Goal: Transaction & Acquisition: Purchase product/service

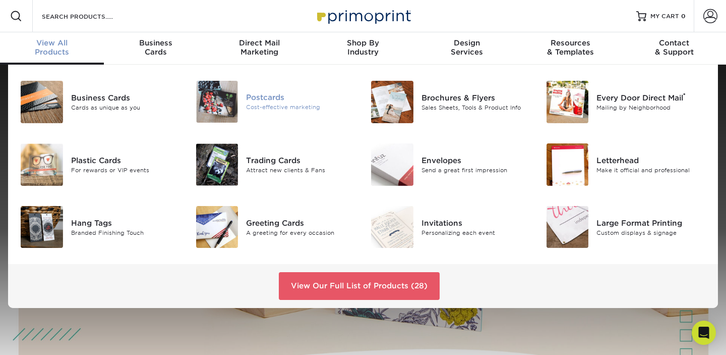
click at [298, 112] on div "Postcards Cost-effective marketing" at bounding box center [304, 102] width 117 height 42
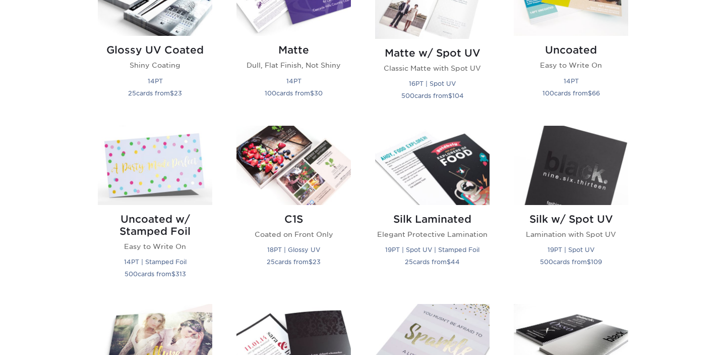
scroll to position [558, 0]
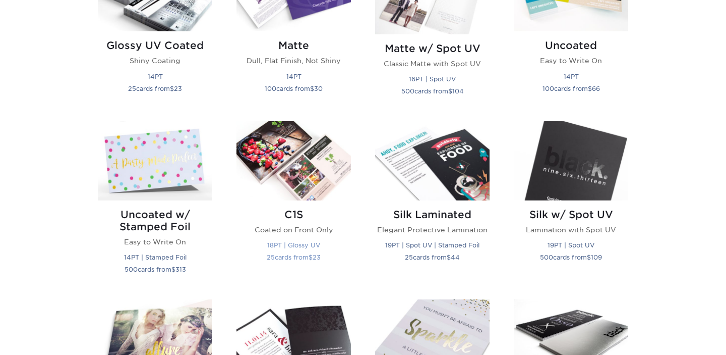
click at [309, 168] on img at bounding box center [294, 160] width 114 height 79
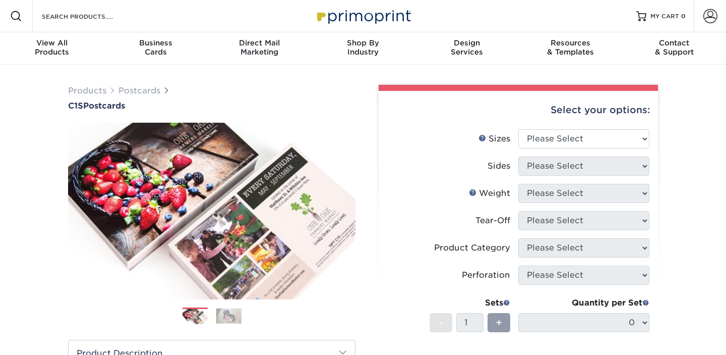
click at [303, 158] on img at bounding box center [211, 210] width 287 height 199
click at [543, 140] on select "Please Select 2" x 6" 2" x 8" 2.12" x 5.5" 2.75" x 4.25" 2.75" x 8.5" 3" x 3" 3…" at bounding box center [583, 138] width 131 height 19
select select "4.00x6.00"
click at [518, 129] on select "Please Select 2" x 6" 2" x 8" 2.12" x 5.5" 2.75" x 4.25" 2.75" x 8.5" 3" x 3" 3…" at bounding box center [583, 138] width 131 height 19
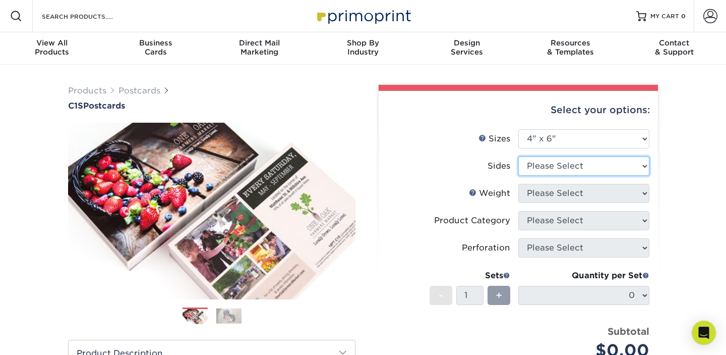
click at [603, 167] on select "Please Select Print Both Sides Print Front Only" at bounding box center [583, 165] width 131 height 19
select select "13abbda7-1d64-4f25-8bb2-c179b224825d"
click at [518, 156] on select "Please Select Print Both Sides Print Front Only" at bounding box center [583, 165] width 131 height 19
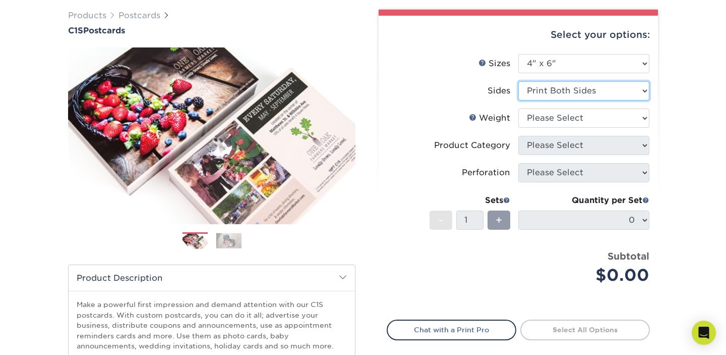
scroll to position [90, 0]
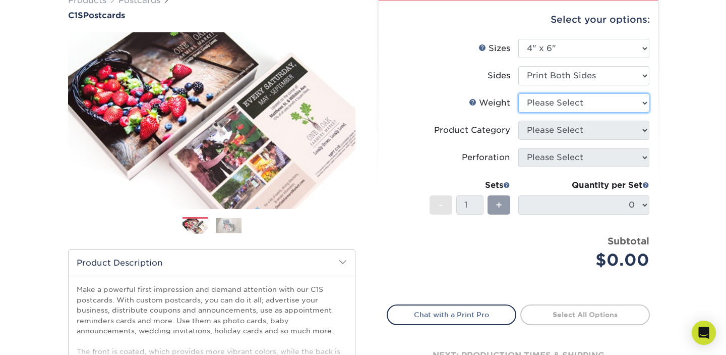
click at [601, 99] on select "Please Select 18PT C1S" at bounding box center [583, 102] width 131 height 19
select select "18PTC1S"
click at [518, 93] on select "Please Select 18PT C1S" at bounding box center [583, 102] width 131 height 19
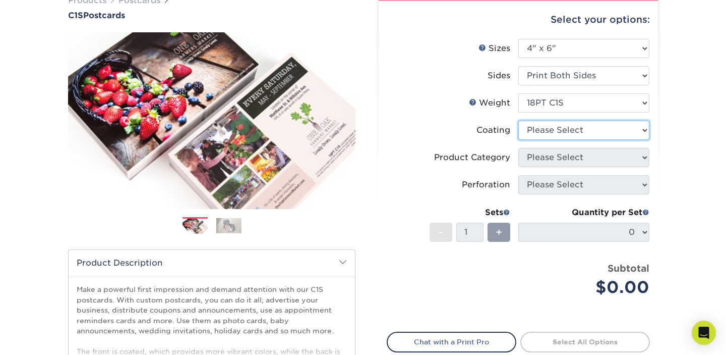
click at [585, 136] on select at bounding box center [583, 130] width 131 height 19
select select "1e8116af-acfc-44b1-83dc-8181aa338834"
click at [518, 121] on select at bounding box center [583, 130] width 131 height 19
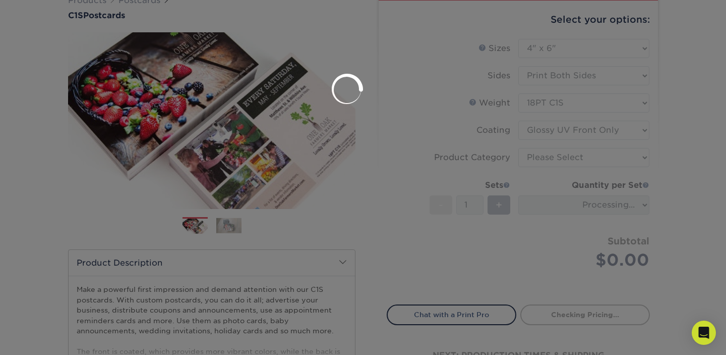
drag, startPoint x: 586, startPoint y: 161, endPoint x: 584, endPoint y: 154, distance: 6.9
click at [586, 161] on div at bounding box center [363, 177] width 726 height 355
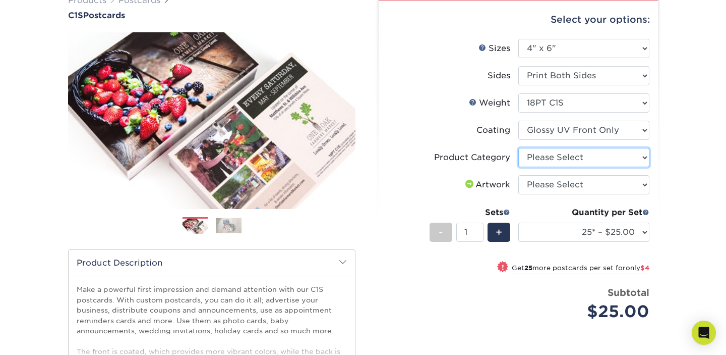
click at [575, 154] on select "Please Select Postcards" at bounding box center [583, 157] width 131 height 19
select select "9b7272e0-d6c8-4c3c-8e97-d3a1bcdab858"
click at [518, 148] on select "Please Select Postcards" at bounding box center [583, 157] width 131 height 19
click at [572, 189] on select "Please Select I will upload files I need a design - $150" at bounding box center [583, 184] width 131 height 19
select select "upload"
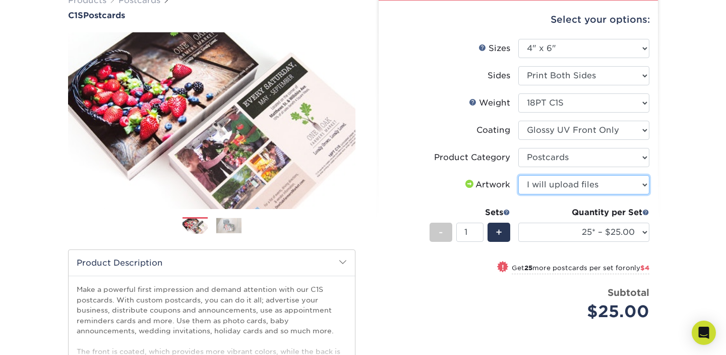
click at [518, 175] on select "Please Select I will upload files I need a design - $150" at bounding box center [583, 184] width 131 height 19
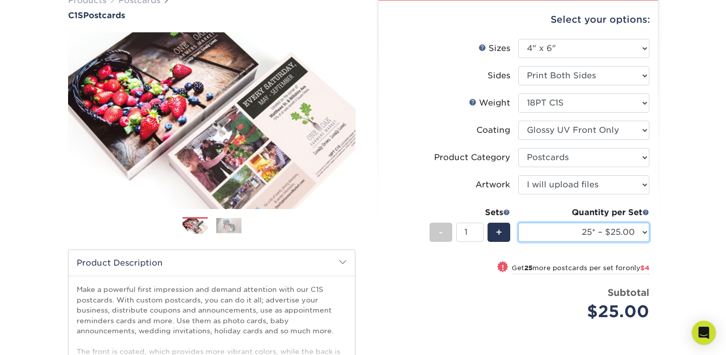
click at [614, 235] on select "25* – $25.00 50* – $29.00 75* – $36.00 100* – $39.00 250* – $70.00 500 – $94.00…" at bounding box center [583, 231] width 131 height 19
select select "500 – $94.00"
click at [518, 222] on select "25* – $25.00 50* – $29.00 75* – $36.00 100* – $39.00 250* – $70.00 500 – $94.00…" at bounding box center [583, 231] width 131 height 19
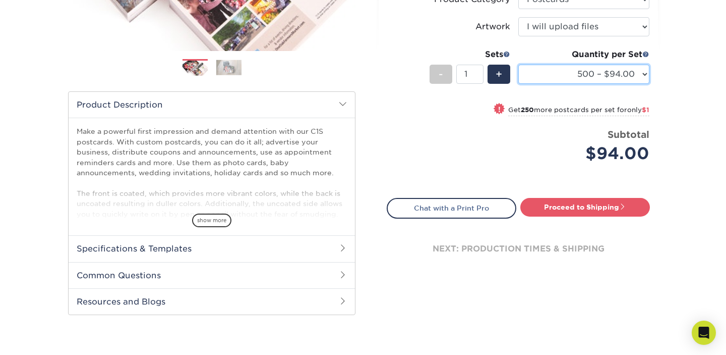
scroll to position [240, 0]
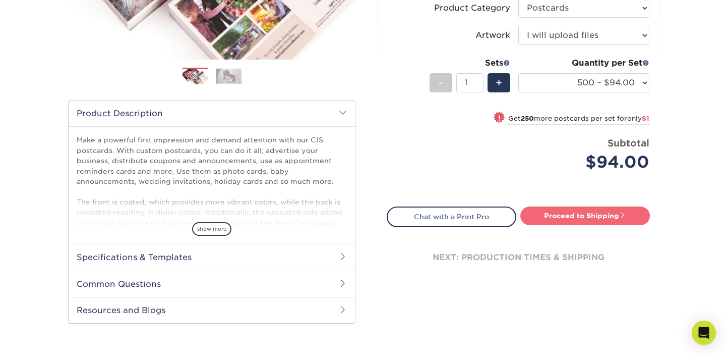
click at [552, 221] on link "Proceed to Shipping" at bounding box center [585, 215] width 130 height 18
type input "Set 1"
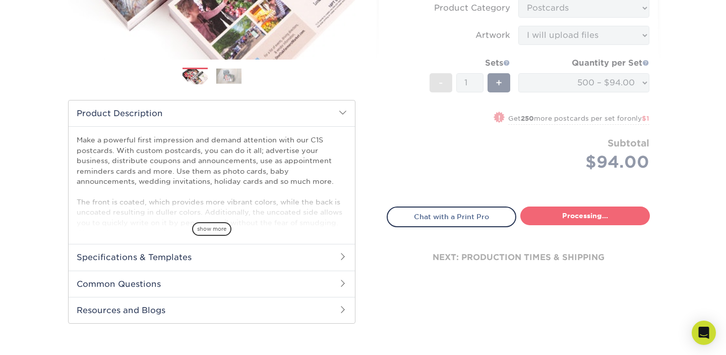
select select "daaf0deb-9973-4010-b14d-0b85695a414c"
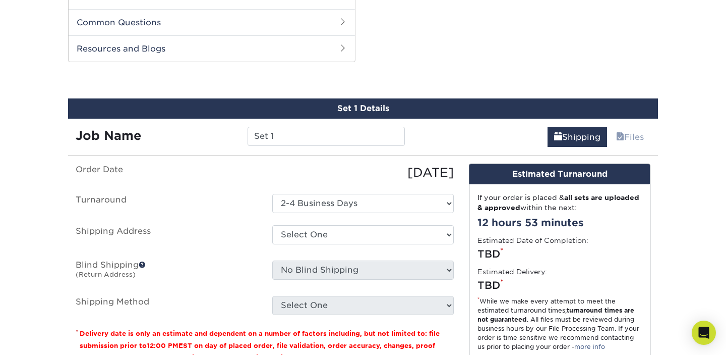
scroll to position [513, 0]
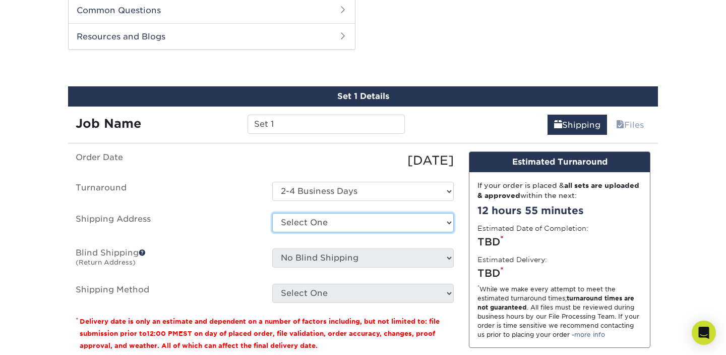
click at [376, 219] on select "Select One + Add New Address - Login" at bounding box center [363, 222] width 182 height 19
click at [272, 232] on select "Select One + Add New Address - Login" at bounding box center [363, 222] width 182 height 19
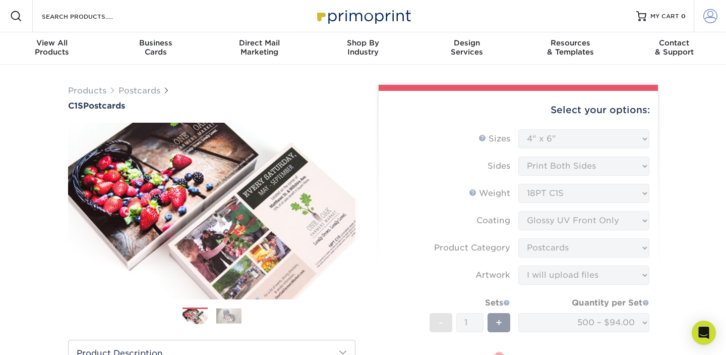
click at [714, 17] on span at bounding box center [710, 16] width 14 height 14
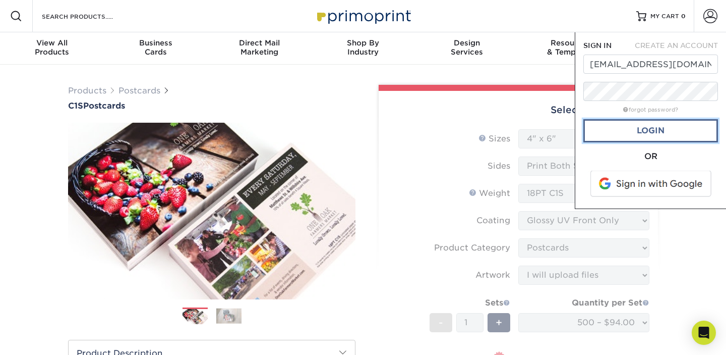
click at [668, 126] on link "Login" at bounding box center [650, 130] width 135 height 23
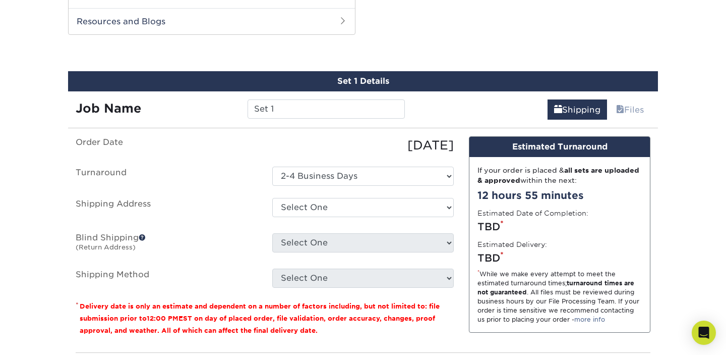
scroll to position [551, 0]
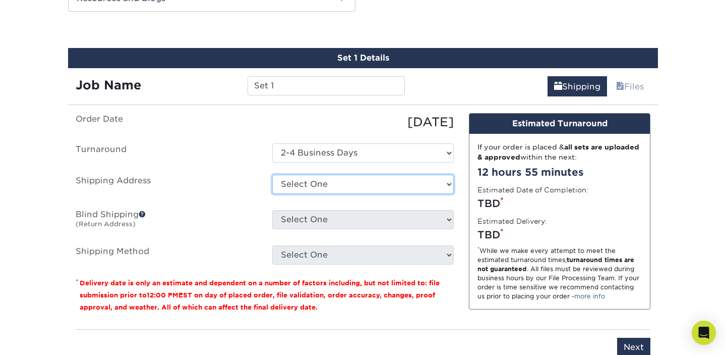
click at [353, 183] on select "Select One 11550 SPRINGWAY DR, CARMEL, IN 33-39 80th Street, Jackson Heights, N…" at bounding box center [363, 183] width 182 height 19
select select "173162"
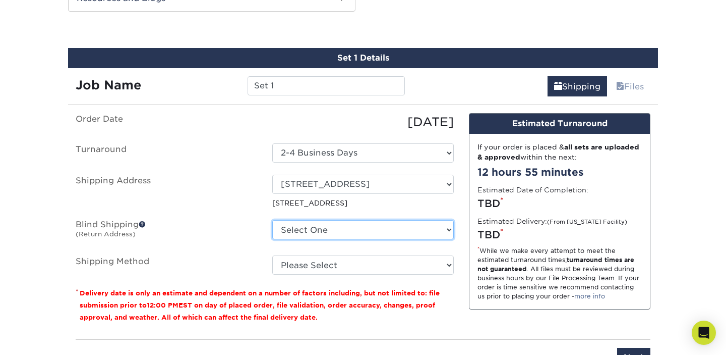
click at [409, 233] on select "Select One 11550 SPRINGWAY DR, CARMEL, IN 33-39 80th Street, Jackson Heights, N…" at bounding box center [363, 229] width 182 height 19
click at [272, 220] on select "Select One 11550 SPRINGWAY DR, CARMEL, IN 33-39 80th Street, Jackson Heights, N…" at bounding box center [363, 229] width 182 height 19
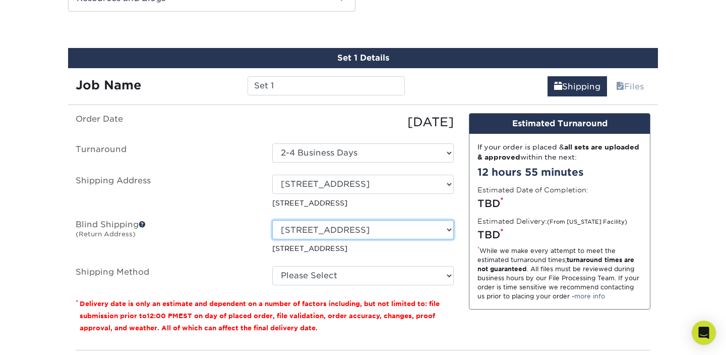
click at [398, 230] on select "Select One 11550 SPRINGWAY DR, CARMEL, IN 33-39 80th Street, Jackson Heights, N…" at bounding box center [363, 229] width 182 height 19
select select "-1"
click at [272, 220] on select "Select One 11550 SPRINGWAY DR, CARMEL, IN 33-39 80th Street, Jackson Heights, N…" at bounding box center [363, 229] width 182 height 19
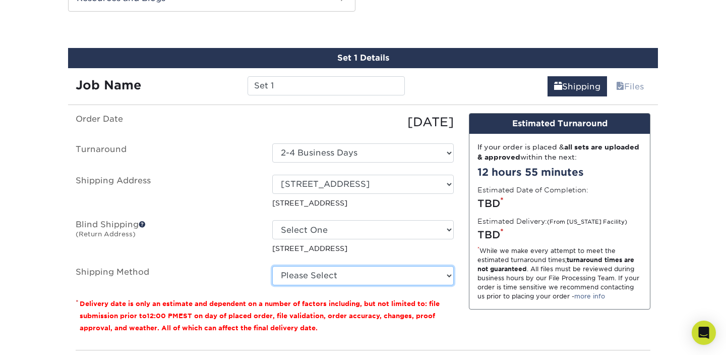
click at [374, 266] on select "Please Select Ground Shipping (+$25.52) 3 Day Shipping Service (+$32.35) 2 Day …" at bounding box center [363, 275] width 182 height 19
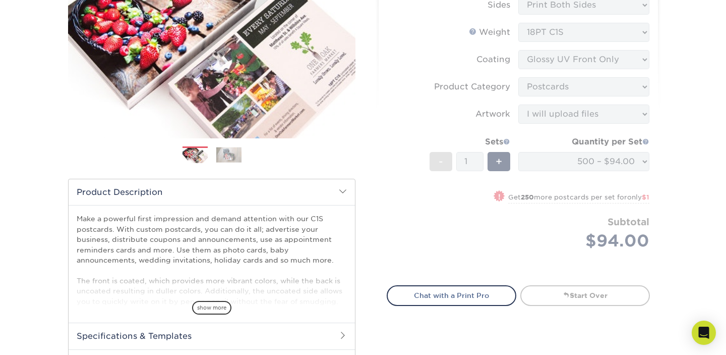
scroll to position [137, 0]
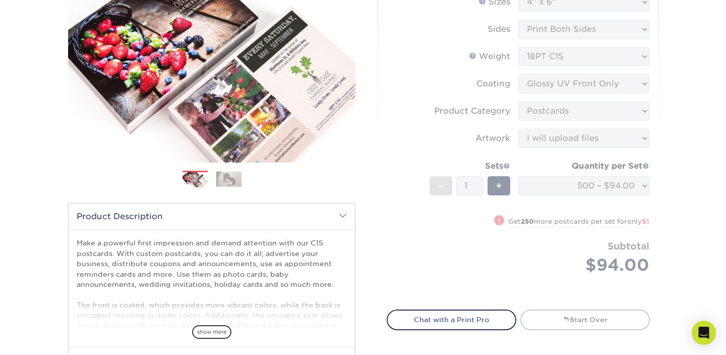
click at [618, 189] on form "Sizes Help Sizes Please Select 2" x 6" 2" x 8" 2.12" x 5.5" 2.75" x 4.25" 2.75"…" at bounding box center [518, 144] width 263 height 305
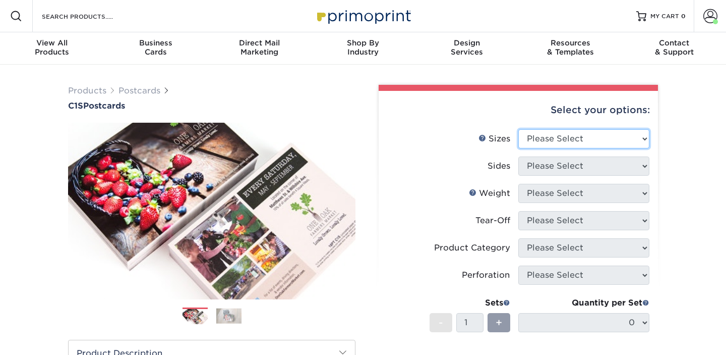
click at [561, 137] on select "Please Select 2" x 6" 2" x 8" 2.12" x 5.5" 2.75" x 4.25" 2.75" x 8.5" 3" x 3" 3…" at bounding box center [583, 138] width 131 height 19
select select "4.00x6.00"
click at [518, 129] on select "Please Select 2" x 6" 2" x 8" 2.12" x 5.5" 2.75" x 4.25" 2.75" x 8.5" 3" x 3" 3…" at bounding box center [583, 138] width 131 height 19
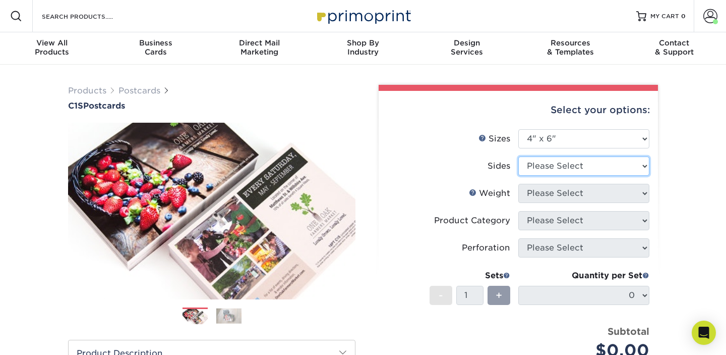
click at [579, 168] on select "Please Select Print Both Sides Print Front Only" at bounding box center [583, 165] width 131 height 19
select select "13abbda7-1d64-4f25-8bb2-c179b224825d"
click at [518, 156] on select "Please Select Print Both Sides Print Front Only" at bounding box center [583, 165] width 131 height 19
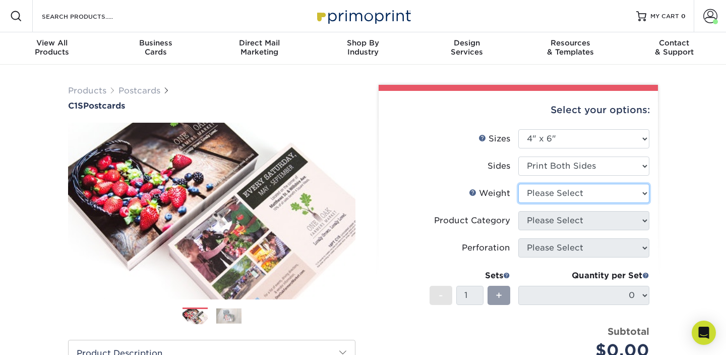
click at [573, 201] on select "Please Select 18PT C1S" at bounding box center [583, 193] width 131 height 19
select select "18PTC1S"
click at [518, 184] on select "Please Select 18PT C1S" at bounding box center [583, 193] width 131 height 19
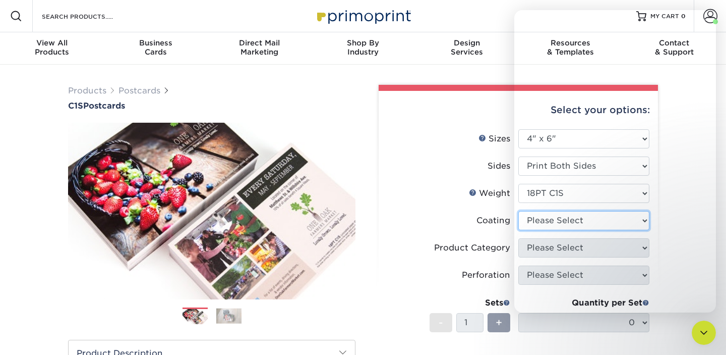
click at [572, 226] on select at bounding box center [583, 220] width 131 height 19
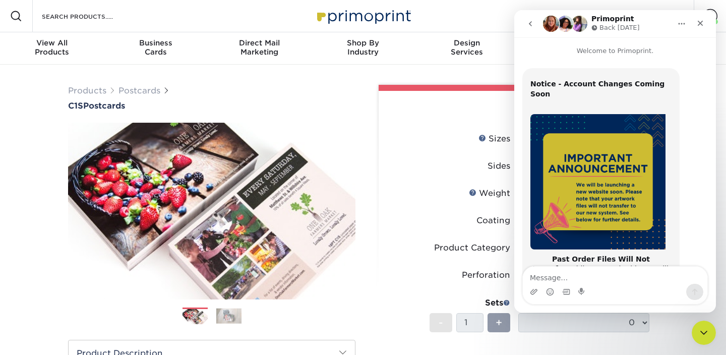
click at [572, 318] on div "To ensure a smooth transition, we encourage you to log in to your account and d…" at bounding box center [601, 357] width 141 height 79
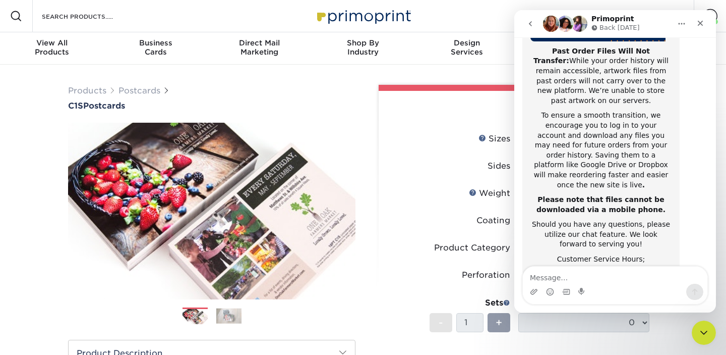
scroll to position [213, 0]
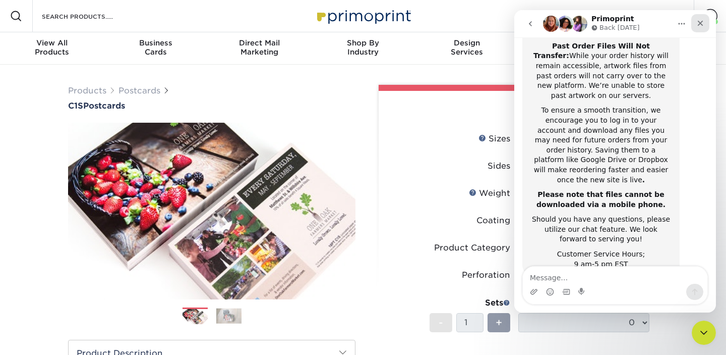
click at [697, 25] on icon "Close" at bounding box center [700, 23] width 8 height 8
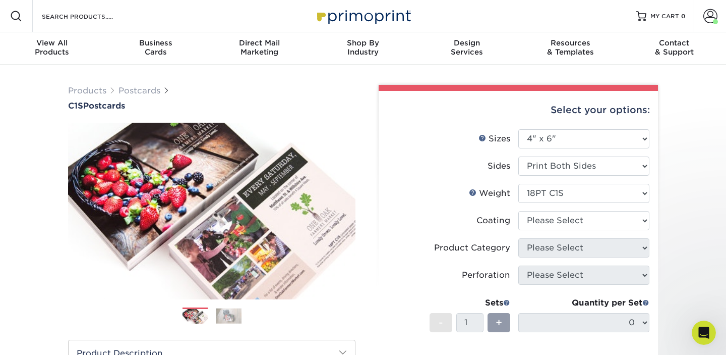
click at [575, 231] on li "Coating" at bounding box center [518, 224] width 262 height 27
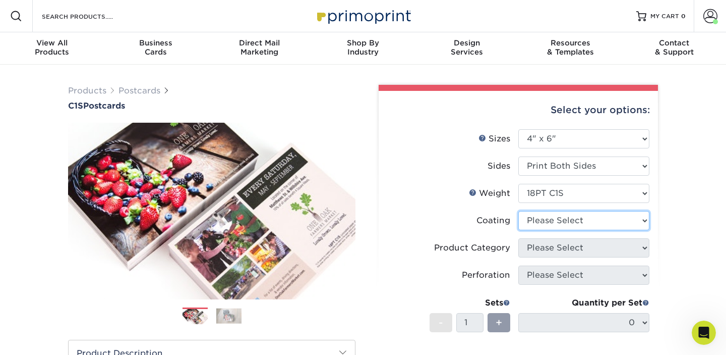
click at [596, 225] on select at bounding box center [583, 220] width 131 height 19
select select "1e8116af-acfc-44b1-83dc-8181aa338834"
click at [518, 211] on select at bounding box center [583, 220] width 131 height 19
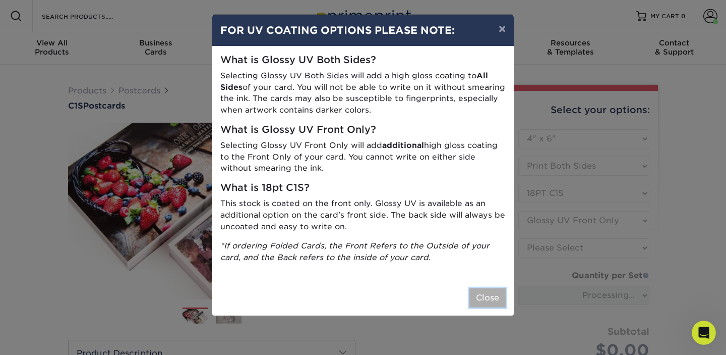
click at [488, 298] on button "Close" at bounding box center [487, 297] width 36 height 19
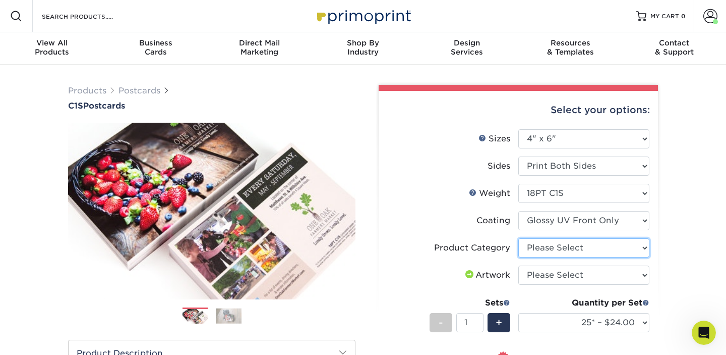
click at [588, 250] on select "Please Select Postcards" at bounding box center [583, 247] width 131 height 19
select select "9b7272e0-d6c8-4c3c-8e97-d3a1bcdab858"
click at [518, 238] on select "Please Select Postcards" at bounding box center [583, 247] width 131 height 19
click at [579, 275] on select "Please Select I will upload files I need a design - $150" at bounding box center [583, 274] width 131 height 19
select select "upload"
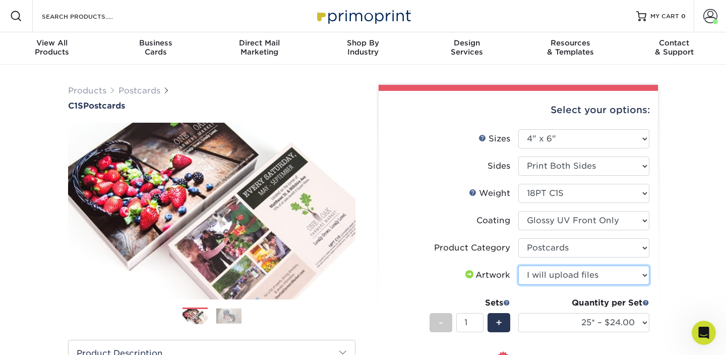
click at [518, 265] on select "Please Select I will upload files I need a design - $150" at bounding box center [583, 274] width 131 height 19
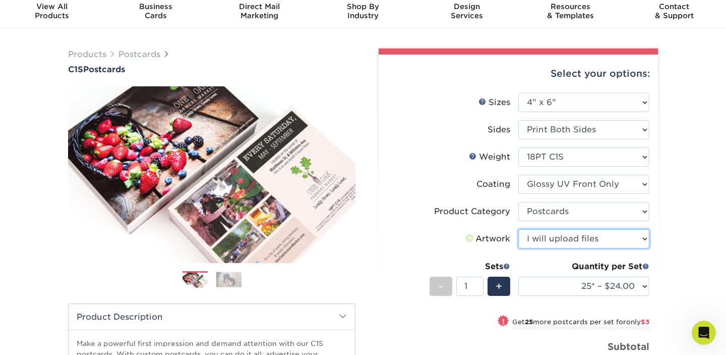
scroll to position [48, 0]
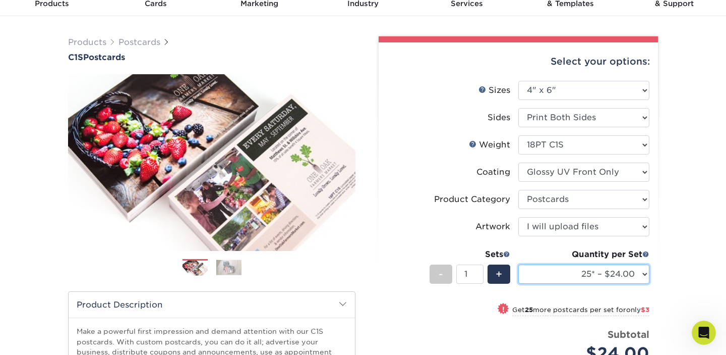
click at [584, 268] on select "25* – $24.00 50* – $27.00 75* – $34.00 100* – $37.00 250* – $66.00 500 – $89.00…" at bounding box center [583, 273] width 131 height 19
select select "750 – $90.00"
click at [518, 264] on select "25* – $24.00 50* – $27.00 75* – $34.00 100* – $37.00 250* – $66.00 500 – $89.00…" at bounding box center [583, 273] width 131 height 19
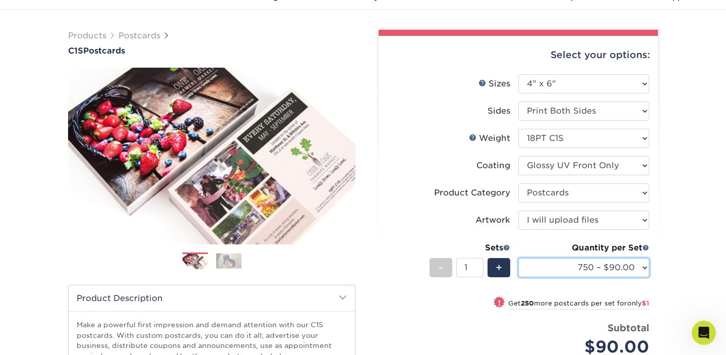
scroll to position [49, 0]
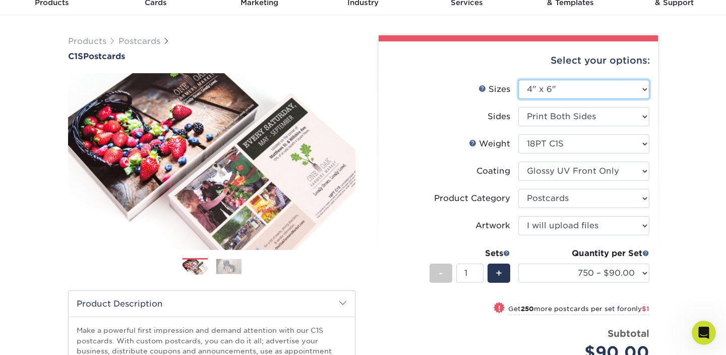
click at [622, 93] on select "Please Select 2" x 6" 2" x 8" 2.12" x 5.5" 2.75" x 4.25" 2.75" x 8.5" 3" x 3" 3…" at bounding box center [583, 89] width 131 height 19
click at [621, 110] on select "Please Select Print Both Sides Print Front Only" at bounding box center [583, 116] width 131 height 19
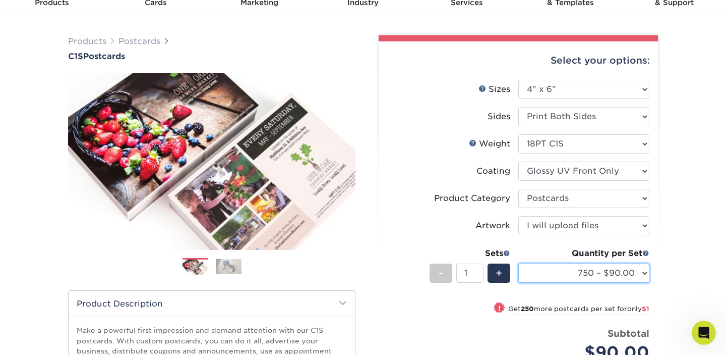
click at [622, 277] on select "25* – $24.00 50* – $27.00 75* – $34.00 100* – $37.00 250* – $66.00 500 – $89.00…" at bounding box center [583, 272] width 131 height 19
click at [518, 263] on select "25* – $24.00 50* – $27.00 75* – $34.00 100* – $37.00 250* – $66.00 500 – $89.00…" at bounding box center [583, 272] width 131 height 19
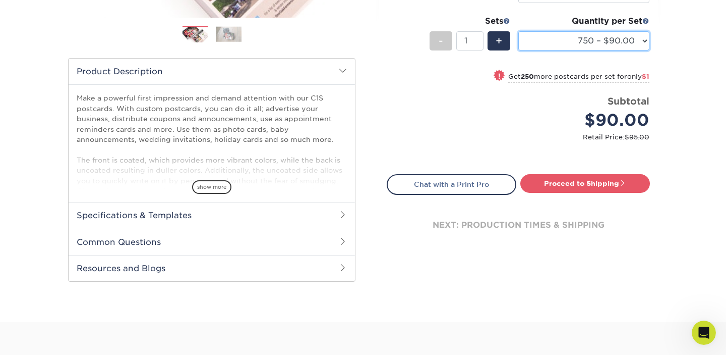
scroll to position [258, 0]
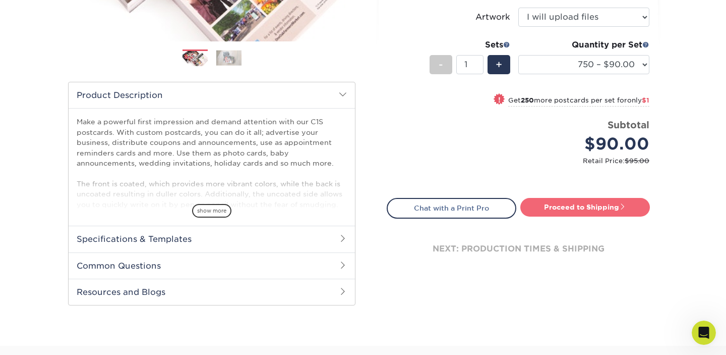
click at [547, 213] on link "Proceed to Shipping" at bounding box center [585, 207] width 130 height 18
type input "Set 1"
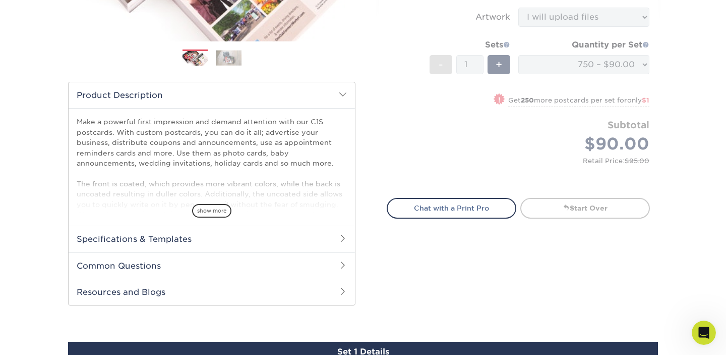
select select "5c47dc00-0824-4abb-8aa7-4b1c01475153"
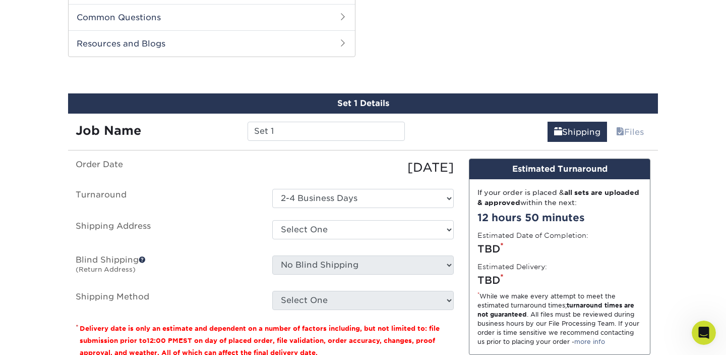
scroll to position [513, 0]
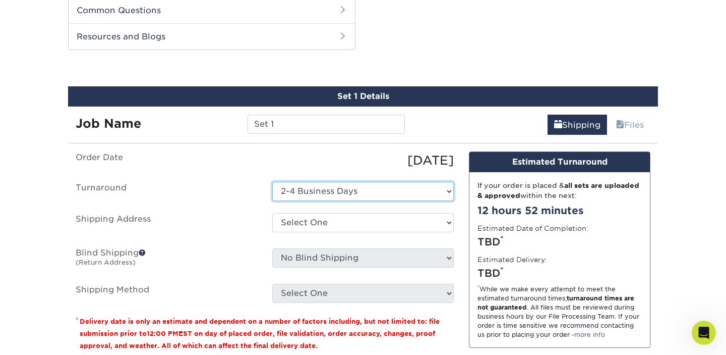
click at [402, 186] on select "Select One 2-4 Business Days" at bounding box center [363, 191] width 182 height 19
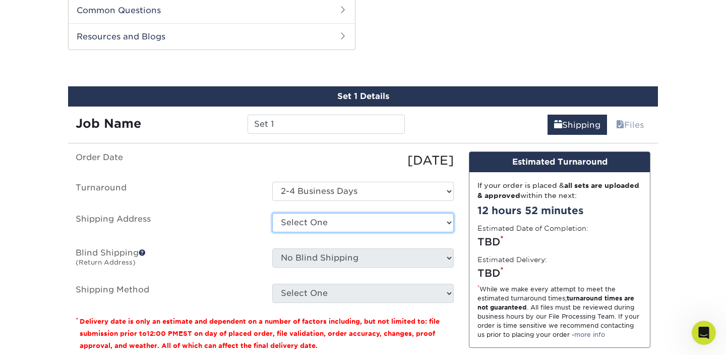
click at [378, 220] on select "Select One Home Mary + Add New Address" at bounding box center [363, 222] width 182 height 19
select select "173162"
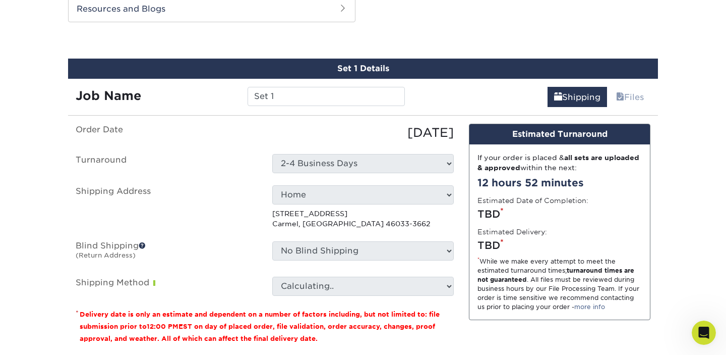
scroll to position [543, 0]
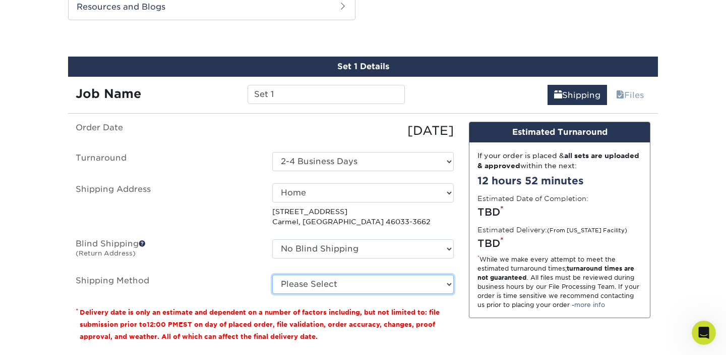
click at [432, 289] on select "Please Select Ground Shipping (+$25.92) 3 Day Shipping Service (+$33.45) 2 Day …" at bounding box center [363, 283] width 182 height 19
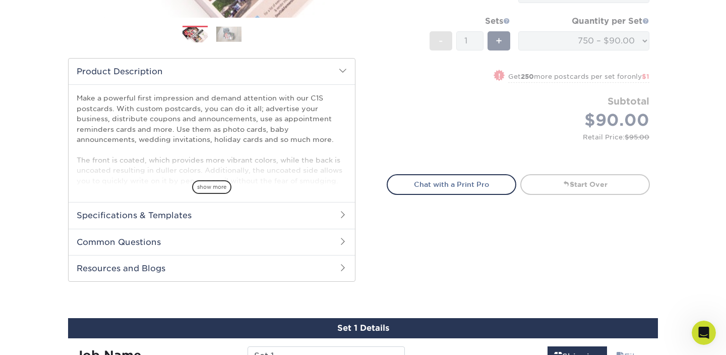
scroll to position [255, 0]
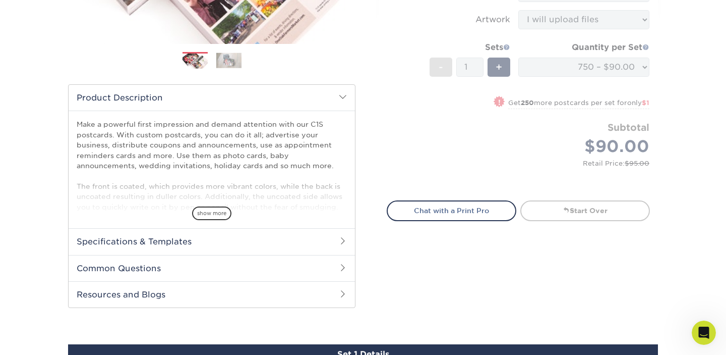
click at [608, 78] on form "Sizes Help Sizes Please Select 2" x 6" 2" x 8" 2.12" x 5.5" 2.75" x 4.25" 2.75"…" at bounding box center [518, 31] width 263 height 315
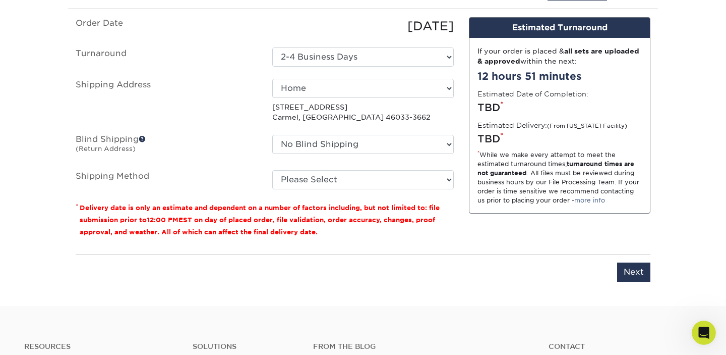
scroll to position [652, 0]
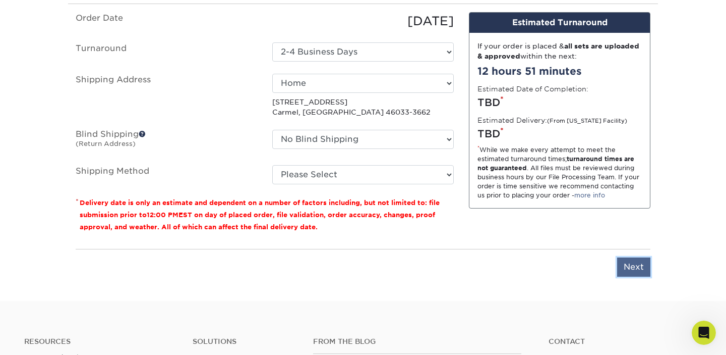
click at [638, 265] on input "Next" at bounding box center [633, 266] width 33 height 19
type input "Next"
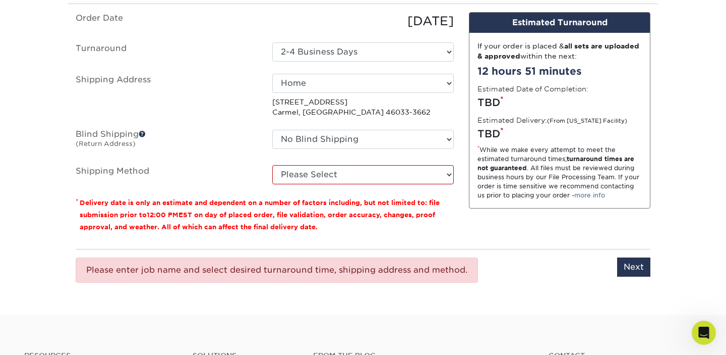
click at [350, 162] on ul "Order Date 10/12/2025 Turnaround Select One 2-4 Business Days Shipping Address …" at bounding box center [265, 98] width 378 height 172
click at [350, 175] on select "Please Select Ground Shipping (+$25.92) 3 Day Shipping Service (+$33.45) 2 Day …" at bounding box center [363, 174] width 182 height 19
select select "03"
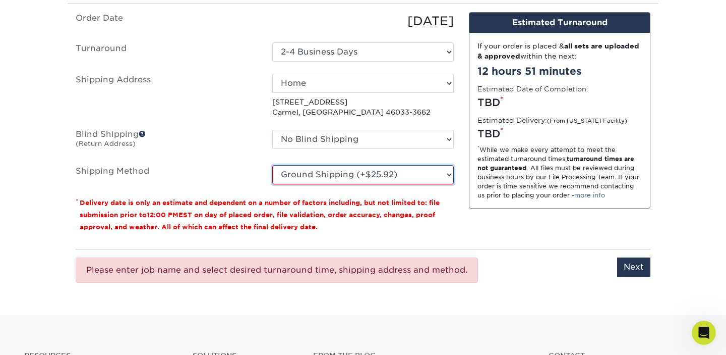
click at [272, 165] on select "Please Select Ground Shipping (+$25.92) 3 Day Shipping Service (+$33.45) 2 Day …" at bounding box center [363, 174] width 182 height 19
click at [649, 276] on div "Please enter job name and select desired turnaround time, shipping address and …" at bounding box center [363, 270] width 575 height 42
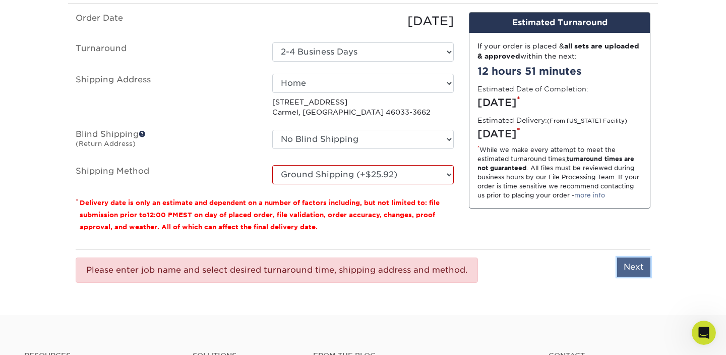
click at [644, 269] on input "Next" at bounding box center [633, 266] width 33 height 19
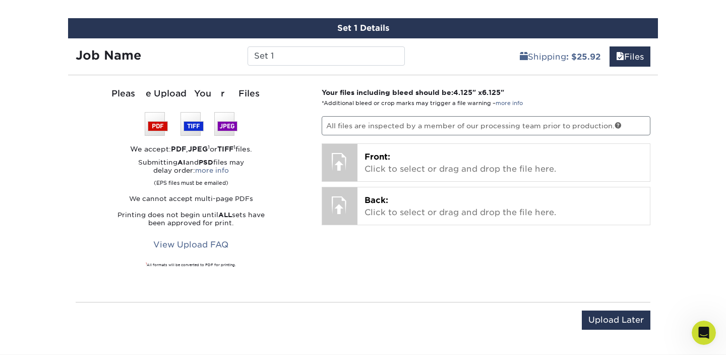
scroll to position [590, 0]
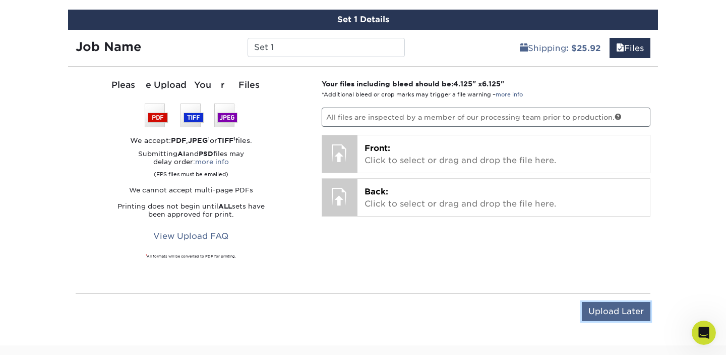
click at [587, 314] on input "Upload Later" at bounding box center [616, 311] width 69 height 19
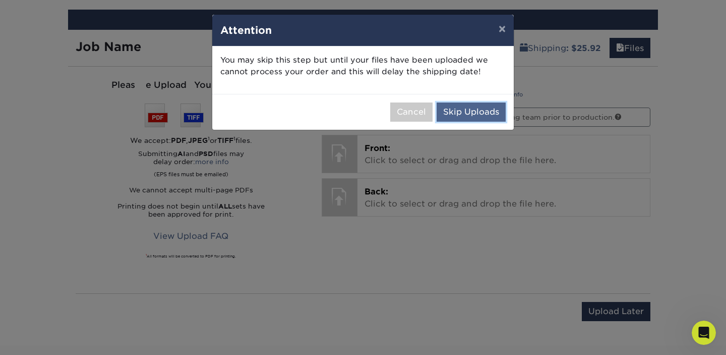
click at [462, 105] on button "Skip Uploads" at bounding box center [471, 111] width 69 height 19
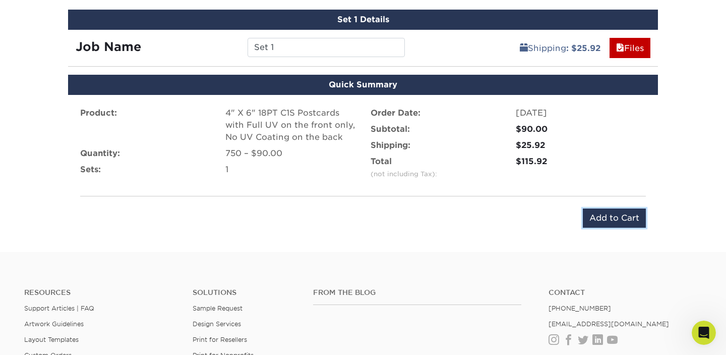
click at [595, 214] on input "Add to Cart" at bounding box center [614, 217] width 63 height 19
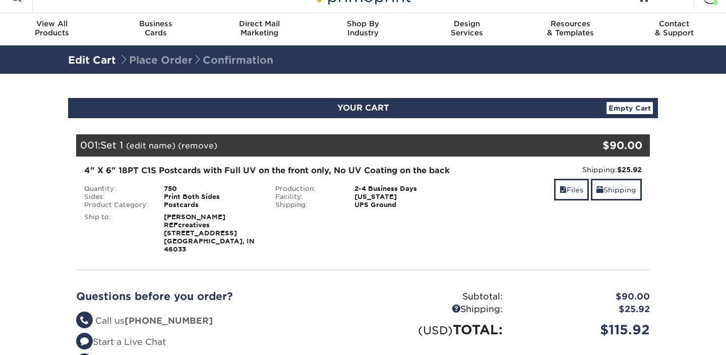
scroll to position [35, 0]
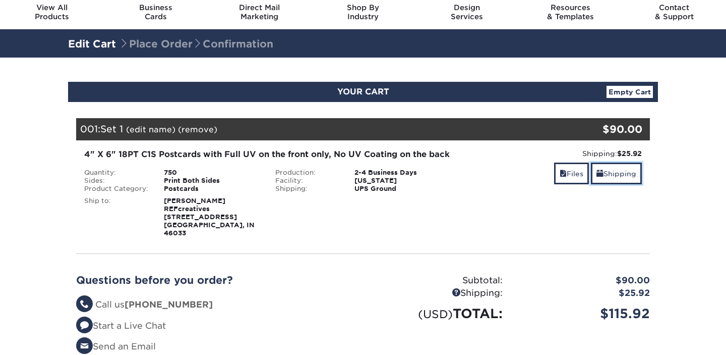
click at [639, 162] on link "Shipping" at bounding box center [616, 173] width 51 height 22
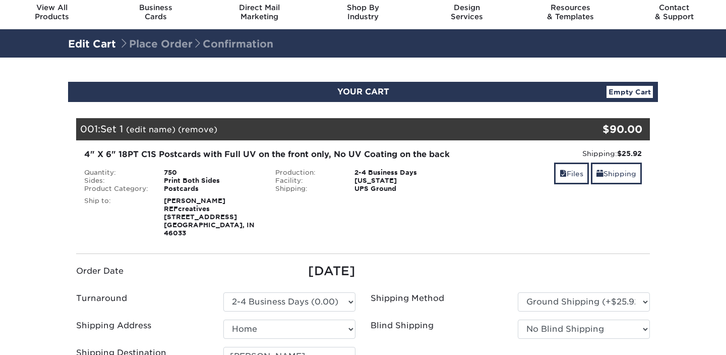
click at [630, 139] on div "$90.00" at bounding box center [602, 129] width 96 height 22
click at [625, 175] on link "Shipping" at bounding box center [616, 173] width 51 height 22
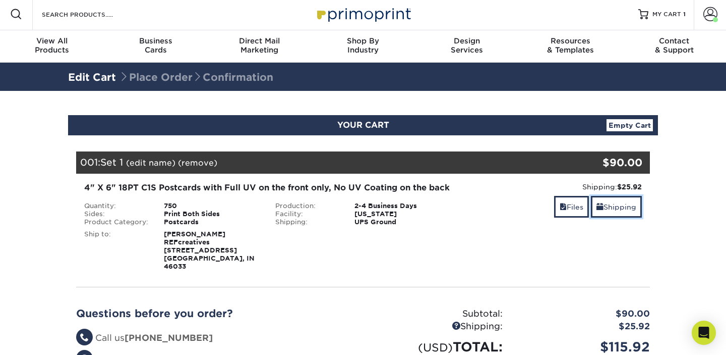
scroll to position [0, 0]
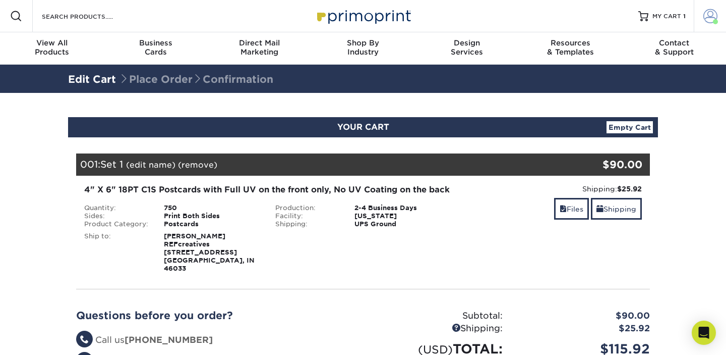
click at [704, 12] on span at bounding box center [710, 16] width 14 height 14
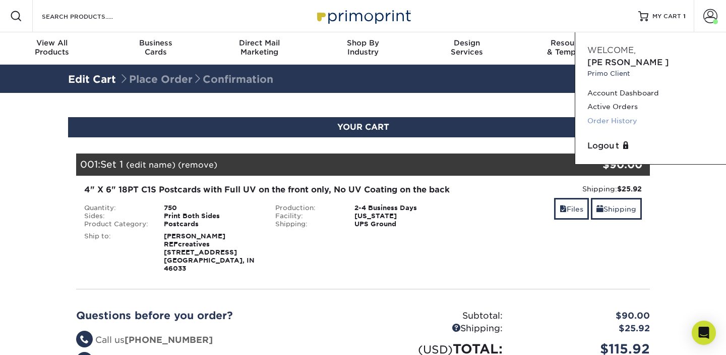
click at [621, 114] on link "Order History" at bounding box center [650, 121] width 127 height 14
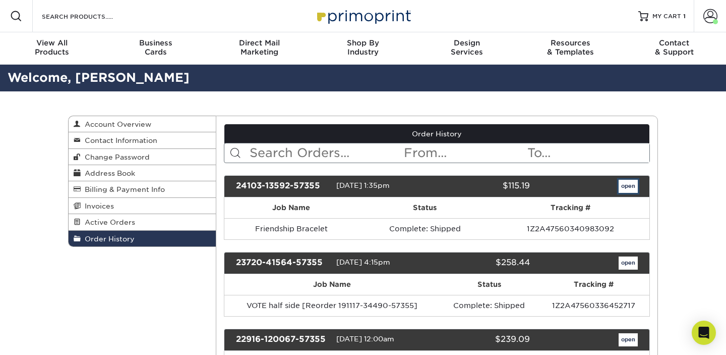
click at [624, 188] on link "open" at bounding box center [628, 186] width 19 height 13
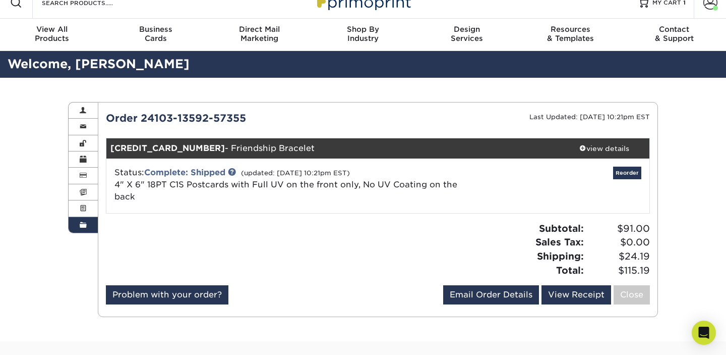
scroll to position [14, 0]
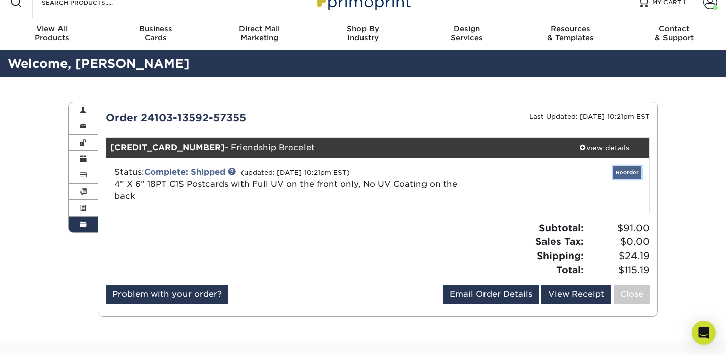
click at [626, 172] on link "Reorder" at bounding box center [627, 172] width 28 height 13
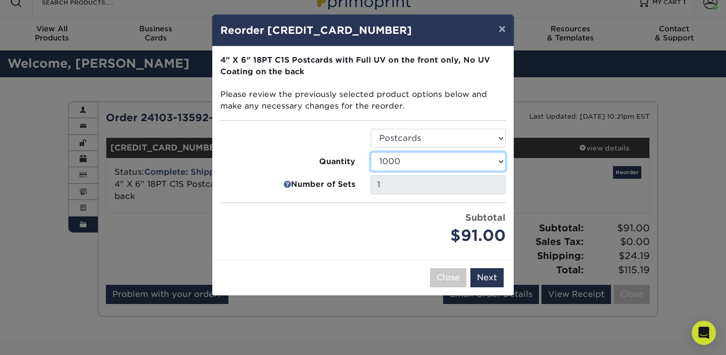
click at [421, 160] on select "25 50 75 100 250 500 750 1000 1500 2000 2500 3000 4000 5000 10000 15000 20000 2…" at bounding box center [438, 161] width 135 height 19
click at [371, 152] on select "25 50 75 100 250 500 750 1000 1500 2000 2500 3000 4000 5000 10000 15000 20000 2…" at bounding box center [438, 161] width 135 height 19
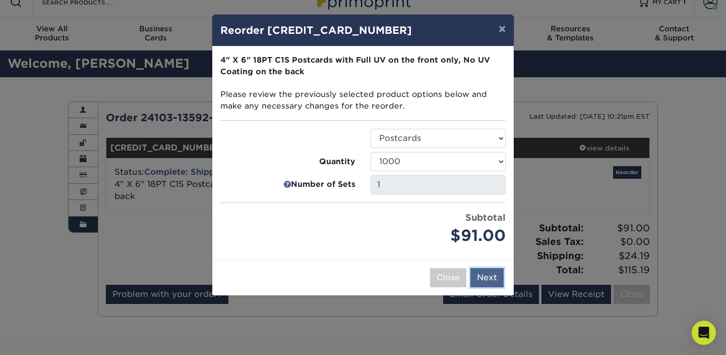
click at [482, 273] on button "Next" at bounding box center [486, 277] width 33 height 19
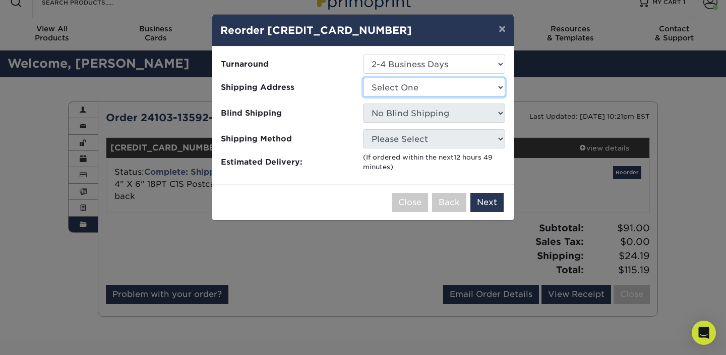
click at [418, 89] on select "Select One Home Mary" at bounding box center [434, 87] width 142 height 19
select select "173162"
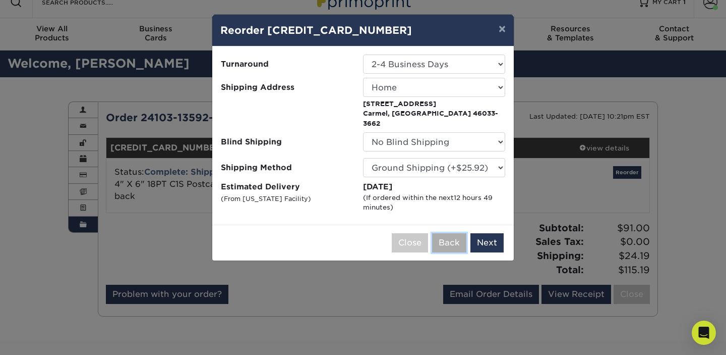
click at [455, 235] on button "Back" at bounding box center [449, 242] width 34 height 19
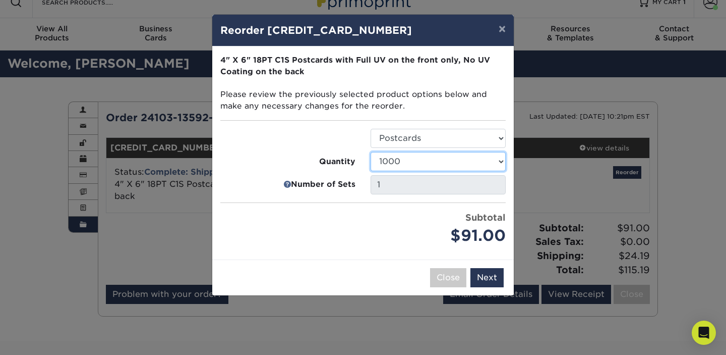
click at [452, 158] on select "25 50 75 100 250 500 750 1000 1500 2000 2500 3000 4000 5000 10000 15000 20000 2…" at bounding box center [438, 161] width 135 height 19
select select "2b051dab-88f4-457c-9f68-6c079c024a33"
click at [371, 152] on select "25 50 75 100 250 500 750 1000 1500 2000 2500 3000 4000 5000 10000 15000 20000 2…" at bounding box center [438, 161] width 135 height 19
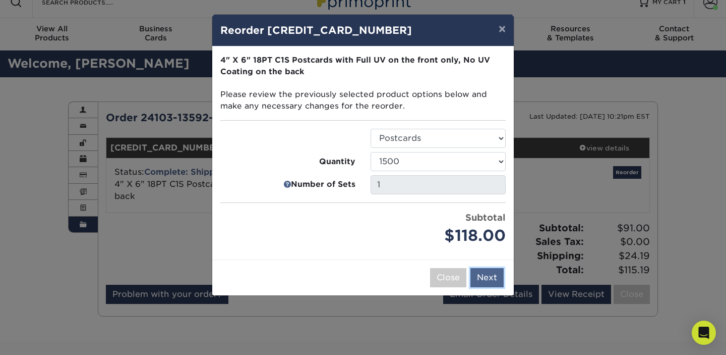
click at [488, 275] on button "Next" at bounding box center [486, 277] width 33 height 19
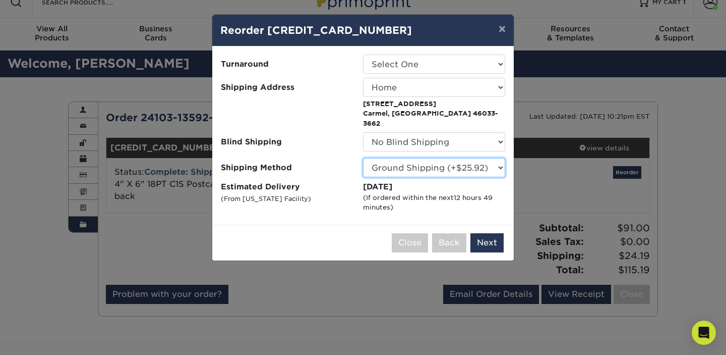
click at [470, 158] on select "Please Select Ground Shipping (+$25.92) 3 Day Shipping Service (+$33.45) 2 Day …" at bounding box center [434, 167] width 142 height 19
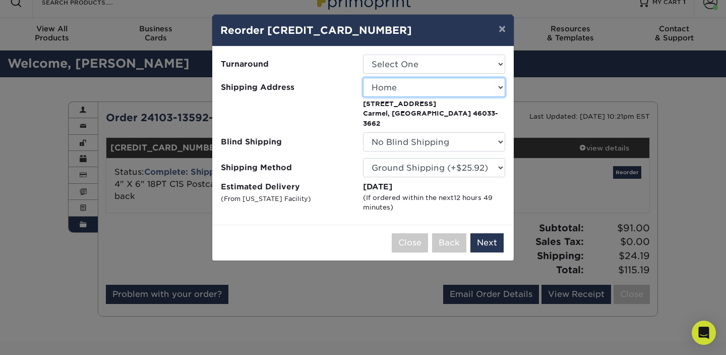
click at [459, 85] on select "Select One Home Mary" at bounding box center [434, 87] width 142 height 19
click at [463, 57] on select "Select One 2-4 Business Days" at bounding box center [434, 63] width 142 height 19
select select "cd24cecc-2cca-4683-972c-7b26dafccd10"
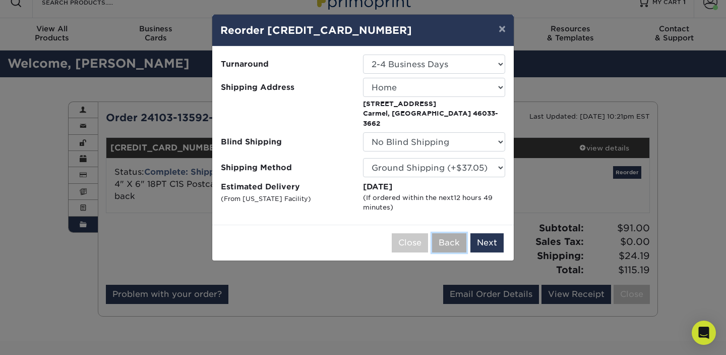
click at [447, 233] on button "Back" at bounding box center [449, 242] width 34 height 19
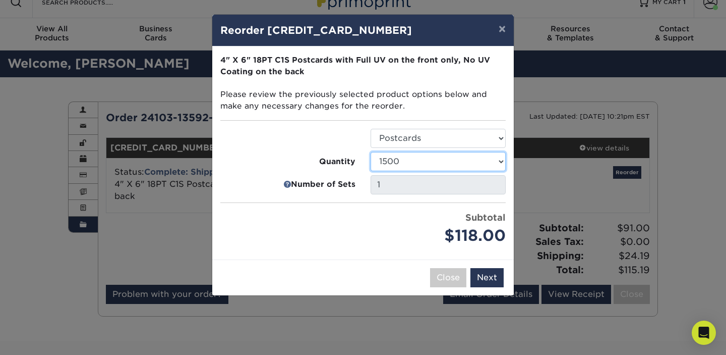
click at [444, 158] on select "25 50 75 100 250 500 750 1000 1500 2000 2500 3000 4000 5000 10000 15000 20000 2…" at bounding box center [438, 161] width 135 height 19
select select "29e19db0-fbe5-4477-9c23-052d24e3c9f4"
click at [371, 152] on select "25 50 75 100 250 500 750 1000 1500 2000 2500 3000 4000 5000 10000 15000 20000 2…" at bounding box center [438, 161] width 135 height 19
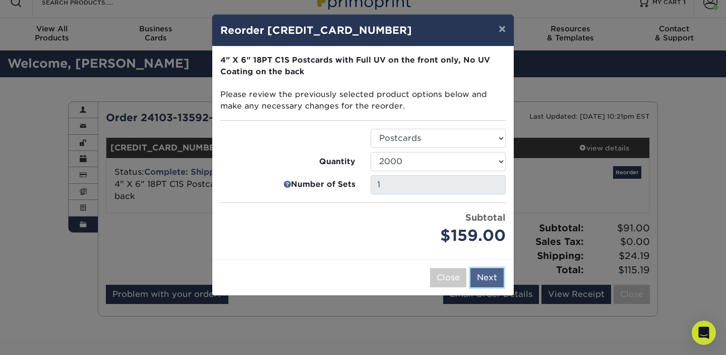
click at [487, 271] on button "Next" at bounding box center [486, 277] width 33 height 19
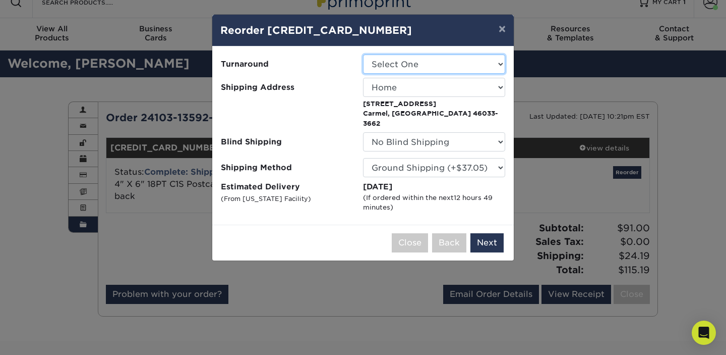
click at [449, 67] on select "Select One 2-4 Business Days" at bounding box center [434, 63] width 142 height 19
select select "fc17d74c-7639-445f-835e-35b468e26616"
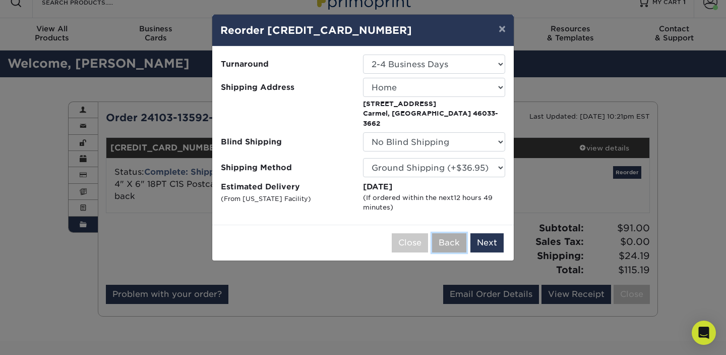
click at [454, 233] on button "Back" at bounding box center [449, 242] width 34 height 19
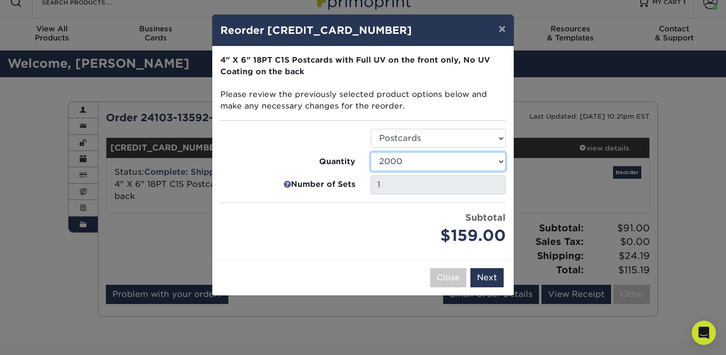
click at [445, 159] on select "25 50 75 100 250 500 750 1000 1500 2000 2500 3000 4000 5000 10000 15000 20000 2…" at bounding box center [438, 161] width 135 height 19
select select "02d8d163-ee8f-41cc-acce-9863ad0deb38"
click at [371, 152] on select "25 50 75 100 250 500 750 1000 1500 2000 2500 3000 4000 5000 10000 15000 20000 2…" at bounding box center [438, 161] width 135 height 19
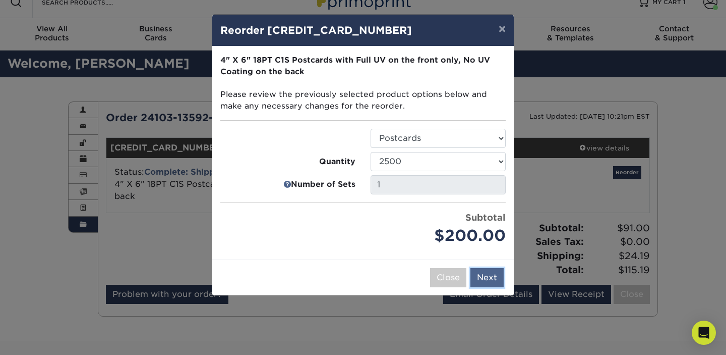
click at [483, 274] on button "Next" at bounding box center [486, 277] width 33 height 19
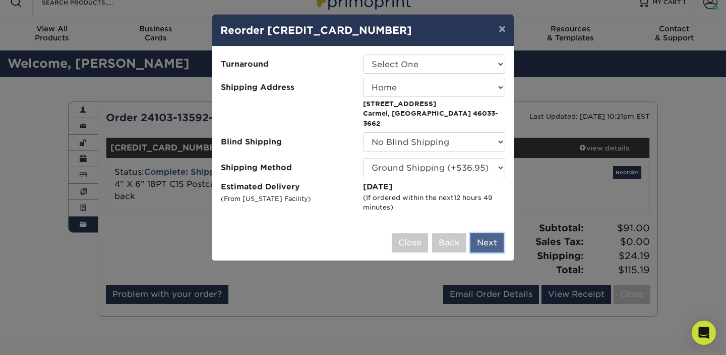
click at [481, 237] on button "Next" at bounding box center [486, 242] width 33 height 19
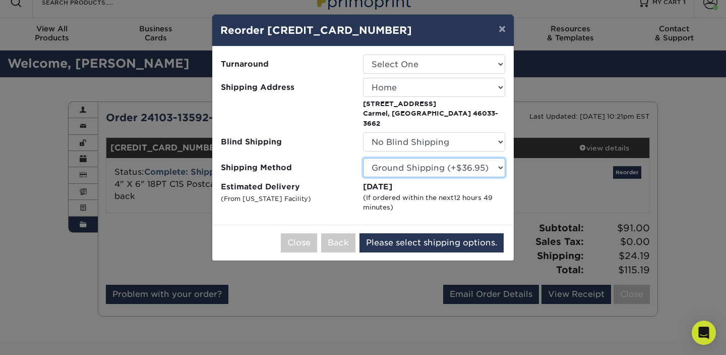
click at [449, 158] on select "Please Select Ground Shipping (+$36.95) 3 Day Shipping Service (+$64.32) 2 Day …" at bounding box center [434, 167] width 142 height 19
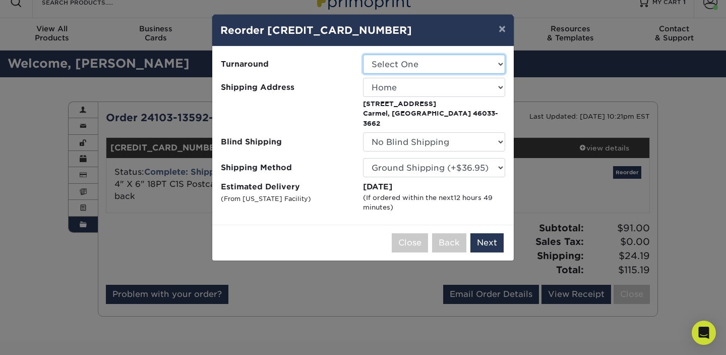
click at [450, 67] on select "Select One 2-4 Business Days" at bounding box center [434, 63] width 142 height 19
select select "b9647744-9991-47f3-bb6f-0195b7f50beb"
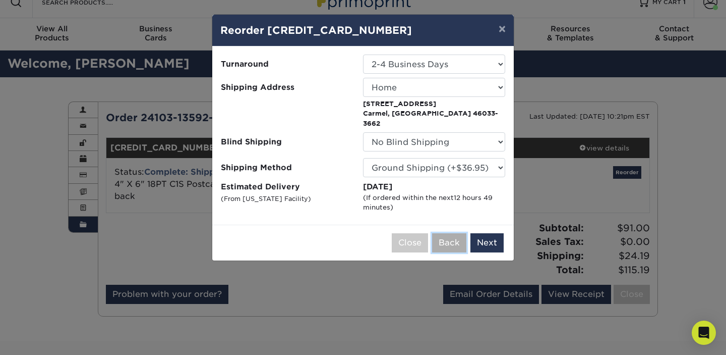
click at [446, 233] on button "Back" at bounding box center [449, 242] width 34 height 19
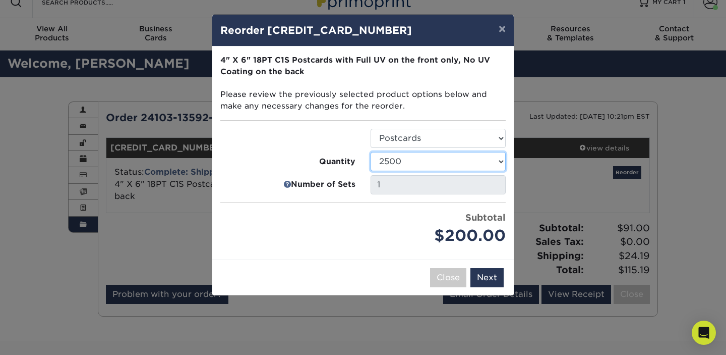
click at [433, 159] on select "25 50 75 100 250 500 750 1000 1500 2000 2500 3000 4000 5000 10000 15000 20000 2…" at bounding box center [438, 161] width 135 height 19
select select "73af8e72-d9d8-47fe-bca8-f324e36bed55"
click at [371, 152] on select "25 50 75 100 250 500 750 1000 1500 2000 2500 3000 4000 5000 10000 15000 20000 2…" at bounding box center [438, 161] width 135 height 19
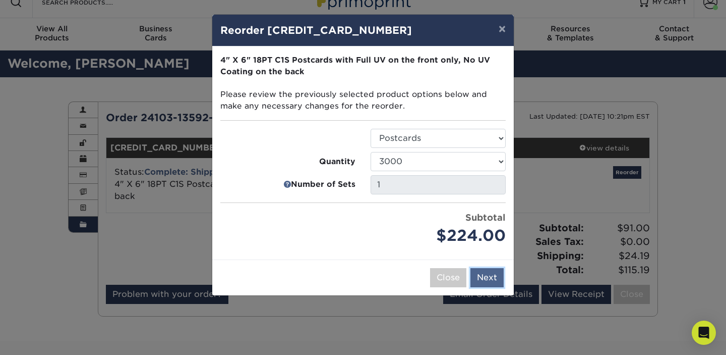
click at [482, 270] on button "Next" at bounding box center [486, 277] width 33 height 19
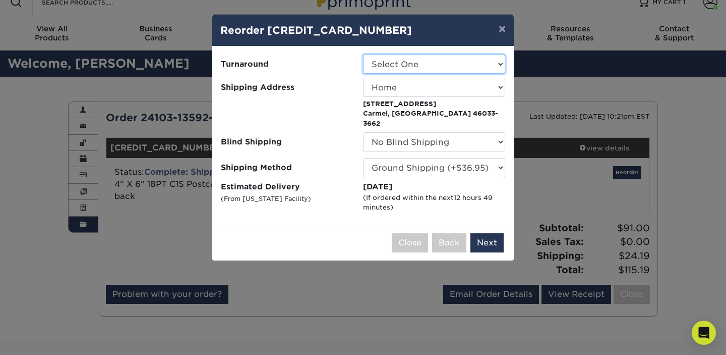
click at [463, 71] on select "Select One 2-4 Business Days" at bounding box center [434, 63] width 142 height 19
select select "9925d50c-229d-49d8-a854-9de78b07343d"
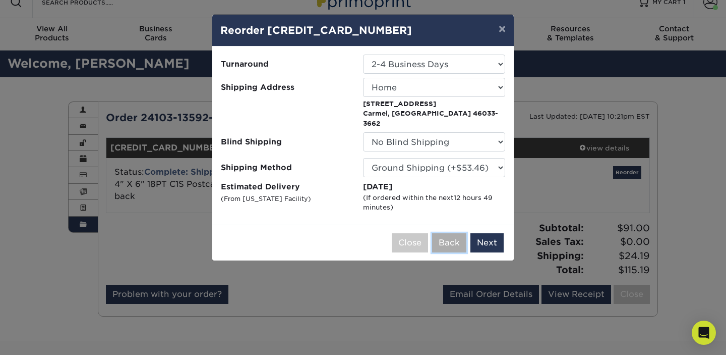
click at [447, 237] on button "Back" at bounding box center [449, 242] width 34 height 19
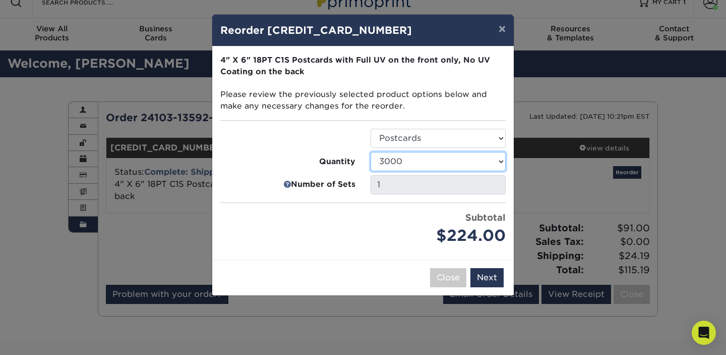
click at [426, 153] on select "25 50 75 100 250 500 750 1000 1500 2000 2500 3000 4000 5000 10000 15000 20000 2…" at bounding box center [438, 161] width 135 height 19
select select "95002ff2-4553-4454-9e38-9a5b1f893cf3"
click at [371, 152] on select "25 50 75 100 250 500 750 1000 1500 2000 2500 3000 4000 5000 10000 15000 20000 2…" at bounding box center [438, 161] width 135 height 19
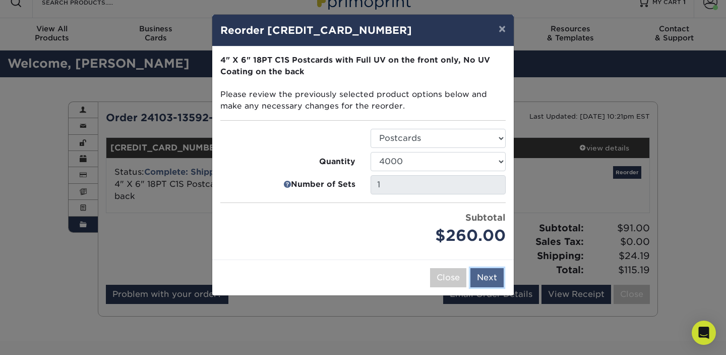
click at [482, 271] on button "Next" at bounding box center [486, 277] width 33 height 19
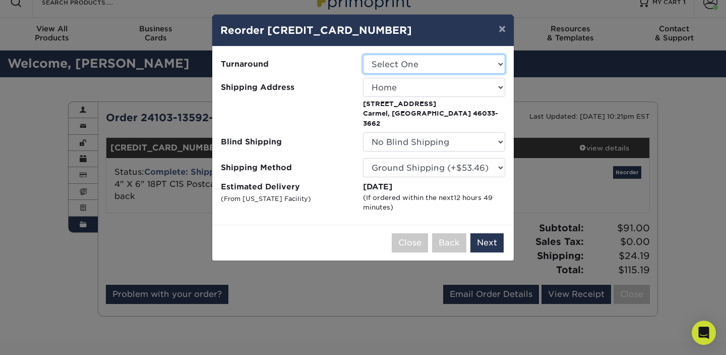
click at [446, 63] on select "Select One 2-4 Business Days" at bounding box center [434, 63] width 142 height 19
select select "2a6b47c1-f7fb-4b1b-9b39-6dc018c655c8"
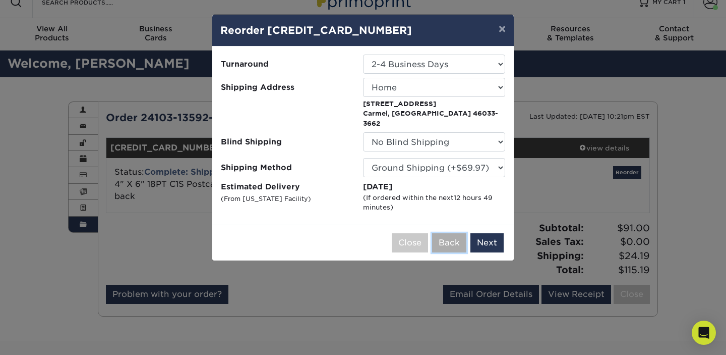
click at [460, 233] on button "Back" at bounding box center [449, 242] width 34 height 19
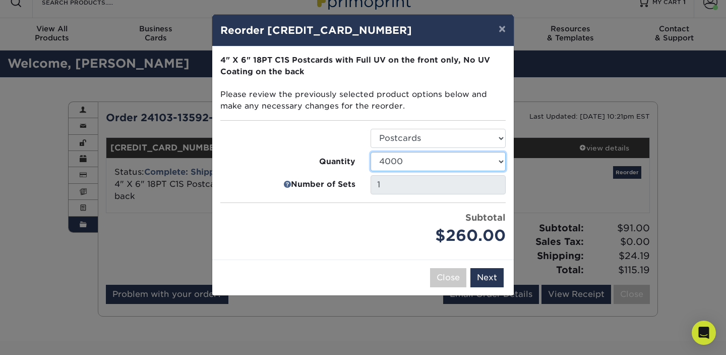
click at [448, 167] on select "25 50 75 100 250 500 750 1000 1500 2000 2500 3000 4000 5000 10000 15000 20000 2…" at bounding box center [438, 161] width 135 height 19
select select "e824bf9f-d22d-4070-926d-42c6dd5ef515"
click at [371, 152] on select "25 50 75 100 250 500 750 1000 1500 2000 2500 3000 4000 5000 10000 15000 20000 2…" at bounding box center [438, 161] width 135 height 19
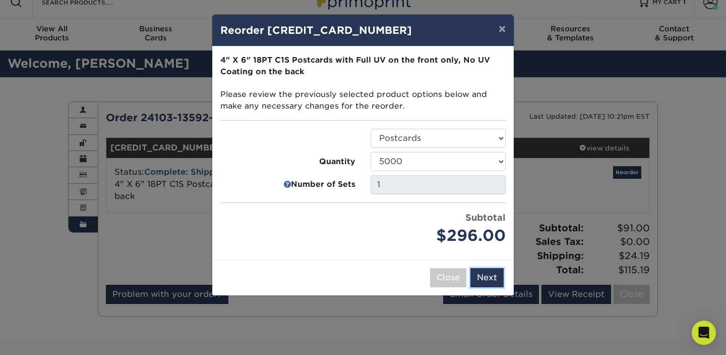
click at [487, 280] on button "Next" at bounding box center [486, 277] width 33 height 19
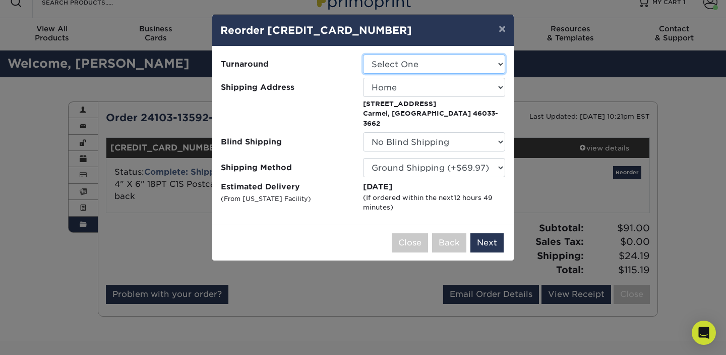
click at [475, 63] on select "Select One 2-4 Business Days" at bounding box center [434, 63] width 142 height 19
select select "e49fe4d1-accc-47d0-bb97-26e718294a44"
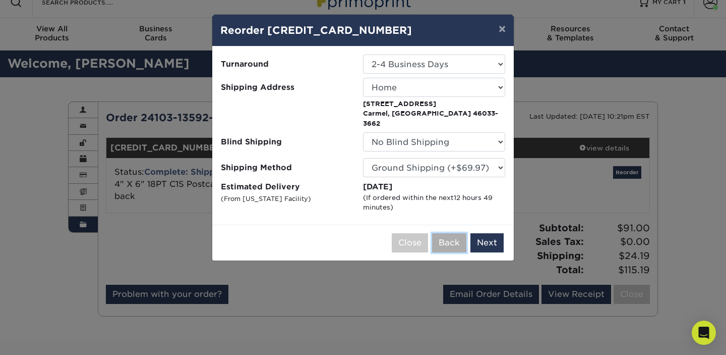
click at [444, 233] on button "Back" at bounding box center [449, 242] width 34 height 19
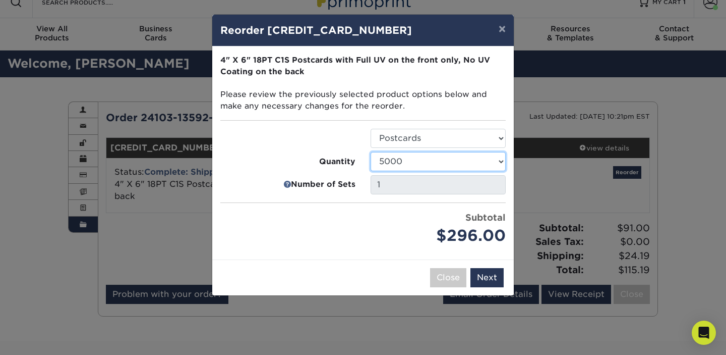
click at [413, 162] on select "25 50 75 100 250 500 750 1000 1500 2000 2500 3000 4000 5000 10000 15000 20000 2…" at bounding box center [438, 161] width 135 height 19
select select "4c29185a-ec98-4488-8729-c2ae0e5f5fe1"
click at [371, 152] on select "25 50 75 100 250 500 750 1000 1500 2000 2500 3000 4000 5000 10000 15000 20000 2…" at bounding box center [438, 161] width 135 height 19
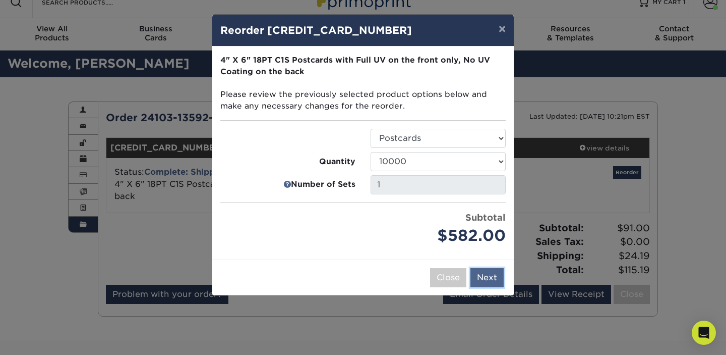
click at [487, 281] on button "Next" at bounding box center [486, 277] width 33 height 19
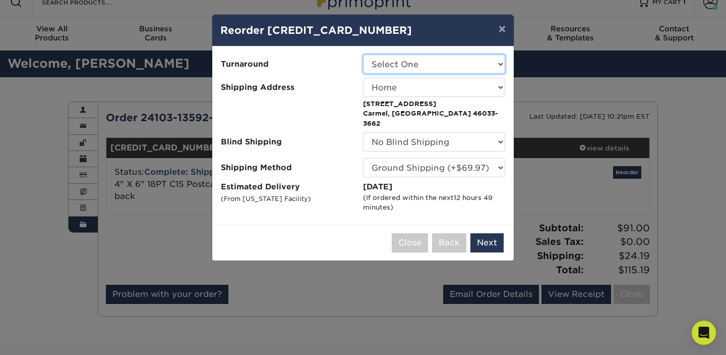
click at [447, 63] on select "Select One 2-4 Business Days" at bounding box center [434, 63] width 142 height 19
select select "566fe74a-33b2-4e53-a828-000fa9d0b58d"
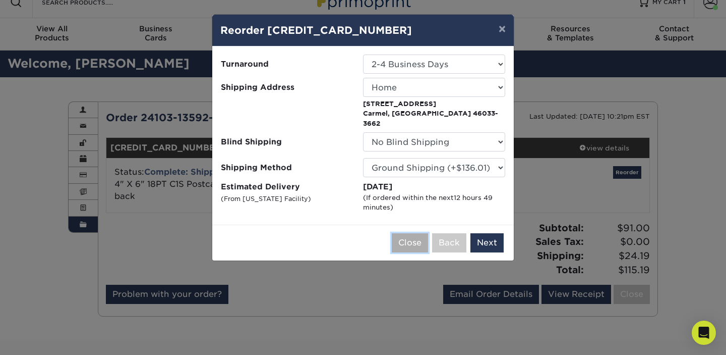
click at [410, 237] on button "Close" at bounding box center [410, 242] width 36 height 19
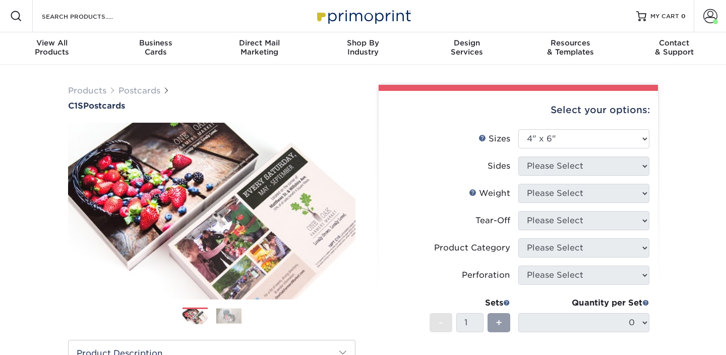
select select "4.00x6.00"
click at [562, 141] on select "Please Select 2" x 6" 2" x 8" 2.12" x 5.5" 2.75" x 4.25" 2.75" x 8.5" 3" x 3" 3…" at bounding box center [583, 138] width 131 height 19
click at [518, 129] on select "Please Select 2" x 6" 2" x 8" 2.12" x 5.5" 2.75" x 4.25" 2.75" x 8.5" 3" x 3" 3…" at bounding box center [583, 138] width 131 height 19
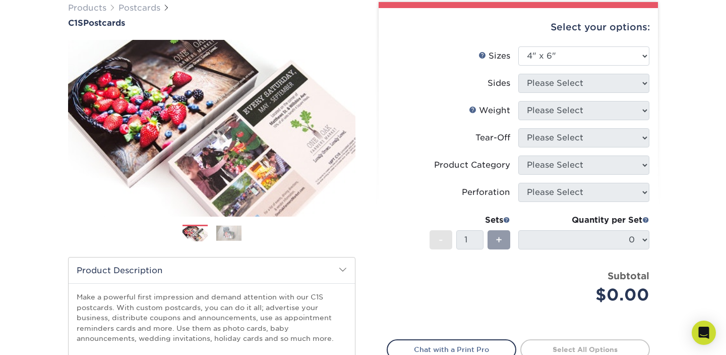
scroll to position [82, 0]
